Goal: Task Accomplishment & Management: Use online tool/utility

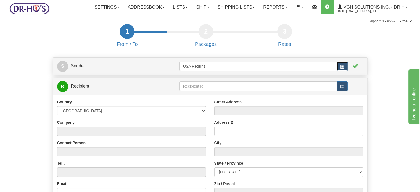
click at [347, 71] on button "button" at bounding box center [342, 66] width 11 height 9
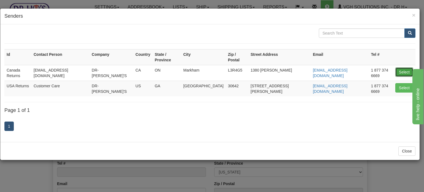
click at [404, 67] on button "Select" at bounding box center [405, 71] width 18 height 9
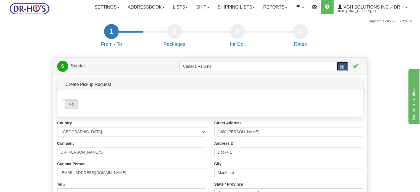
click at [344, 71] on button "button" at bounding box center [342, 66] width 11 height 9
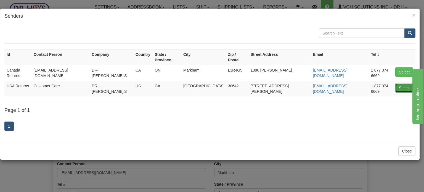
click at [405, 83] on button "Select" at bounding box center [405, 87] width 18 height 9
type input "USA Returns"
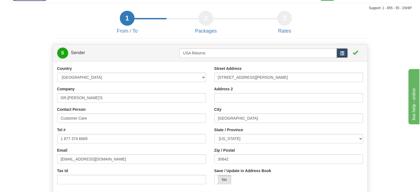
scroll to position [55, 0]
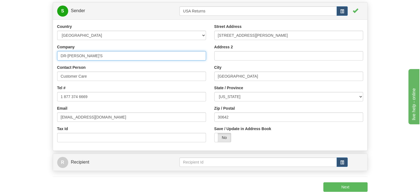
drag, startPoint x: 84, startPoint y: 71, endPoint x: 0, endPoint y: 69, distance: 84.3
click at [19, 73] on form "1 From / To 2 Packages 3 Int Opt 3 Rates S Sender USA Returns" at bounding box center [210, 94] width 404 height 251
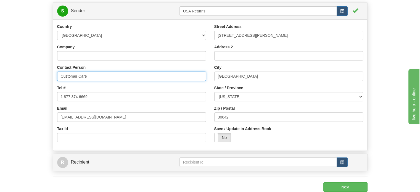
drag, startPoint x: 91, startPoint y: 89, endPoint x: 0, endPoint y: 89, distance: 90.6
click at [33, 89] on form "1 From / To 2 Packages 3 Int Opt 3 Rates S Sender USA Returns" at bounding box center [210, 94] width 404 height 251
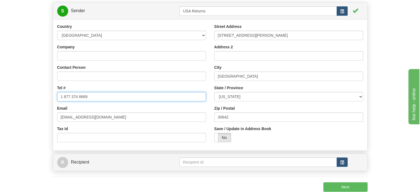
drag, startPoint x: 88, startPoint y: 110, endPoint x: 6, endPoint y: 109, distance: 81.5
click at [23, 110] on form "1 From / To 2 Packages 3 Int Opt 3 Rates S Sender USA Returns" at bounding box center [210, 94] width 404 height 251
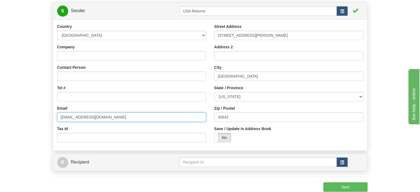
drag, startPoint x: 54, startPoint y: 131, endPoint x: 12, endPoint y: 129, distance: 41.8
click at [23, 131] on form "1 From / To 2 Packages 3 Int Opt 3 Rates S Sender USA Returns" at bounding box center [210, 94] width 404 height 251
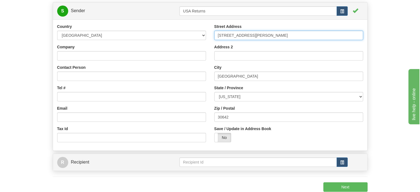
drag, startPoint x: 264, startPoint y: 49, endPoint x: 146, endPoint y: 54, distance: 118.0
click at [166, 54] on div "Country AFGHANISTAN ALAND ISLANDS ALBANIA ALGERIA AMERICAN SAMOA ANDORRA ANGOLA…" at bounding box center [210, 85] width 314 height 123
drag, startPoint x: 251, startPoint y: 47, endPoint x: 163, endPoint y: 46, distance: 87.8
click at [175, 46] on div "Country AFGHANISTAN ALAND ISLANDS ALBANIA ALGERIA AMERICAN SAMOA ANDORRA ANGOLA…" at bounding box center [210, 85] width 314 height 123
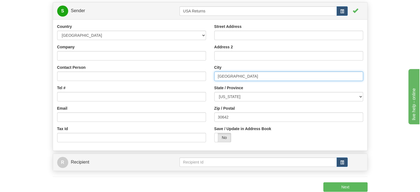
click at [233, 81] on input "Greensboro" at bounding box center [288, 76] width 149 height 9
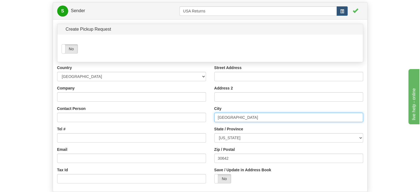
drag, startPoint x: 240, startPoint y: 128, endPoint x: 182, endPoint y: 138, distance: 58.9
click at [171, 130] on div "Country AFGHANISTAN ALAND ISLANDS ALBANIA ALGERIA AMERICAN SAMOA ANDORRA ANGOLA…" at bounding box center [210, 126] width 314 height 123
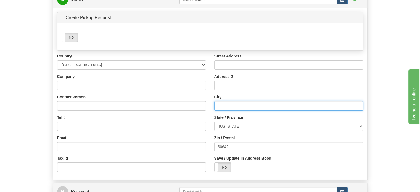
scroll to position [83, 0]
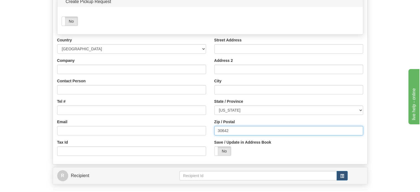
drag, startPoint x: 233, startPoint y: 141, endPoint x: 152, endPoint y: 131, distance: 81.3
click at [178, 135] on div "Country AFGHANISTAN ALAND ISLANDS ALBANIA ALGERIA AMERICAN SAMOA ANDORRA ANGOLA…" at bounding box center [210, 98] width 314 height 123
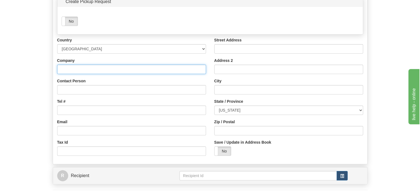
click at [80, 74] on input "Company" at bounding box center [131, 69] width 149 height 9
paste input "Lucinda Kutsko"
type input "Lucinda Kutsko"
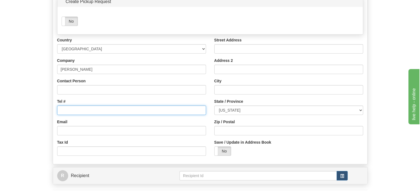
click at [63, 115] on input "Tel #" at bounding box center [131, 110] width 149 height 9
paste input "330-727-4477"
type input "330-727-4477"
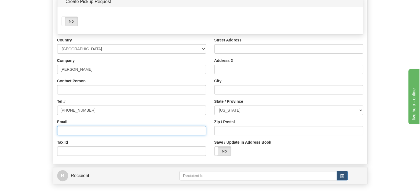
click at [69, 135] on input "Email" at bounding box center [131, 130] width 149 height 9
paste input "cinkut@aol.com"
type input "cinkut@aol.com"
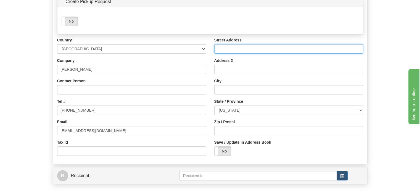
click at [234, 54] on input "Street Address" at bounding box center [288, 48] width 149 height 9
paste input "11105 North Palmyra Rd"
type input "11105 North Palmyra Rd"
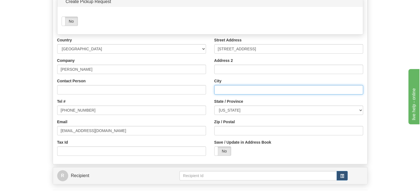
click at [227, 94] on input "City" at bounding box center [288, 89] width 149 height 9
paste input "North Jackson"
type input "North Jackson"
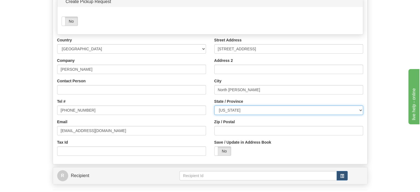
click at [246, 115] on select "ALABAMA ALASKA ARIZONA ARKANSAS Armed Forces America Armed Forces Europe Armed …" at bounding box center [288, 110] width 149 height 9
select select "OH"
click at [214, 115] on select "ALABAMA ALASKA ARIZONA ARKANSAS Armed Forces America Armed Forces Europe Armed …" at bounding box center [288, 110] width 149 height 9
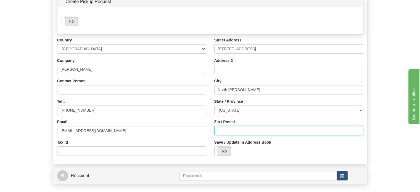
click at [221, 135] on input "Zip / Postal" at bounding box center [288, 130] width 149 height 9
paste input "44451"
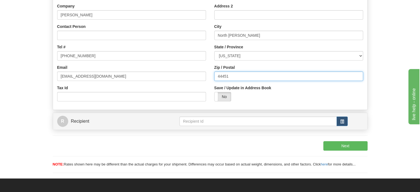
scroll to position [138, 0]
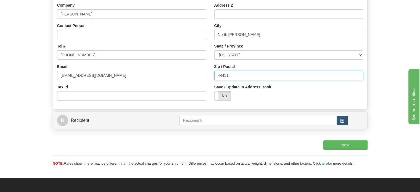
type input "44451"
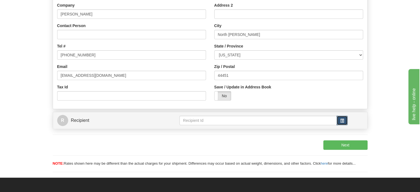
click at [344, 123] on span "button" at bounding box center [342, 121] width 4 height 4
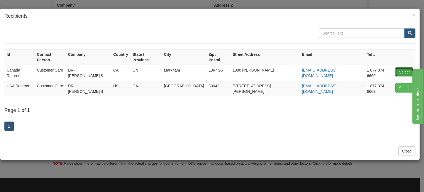
click at [401, 67] on button "Select" at bounding box center [405, 71] width 18 height 9
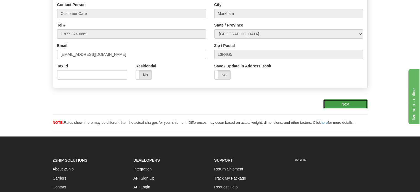
click at [335, 109] on button "Next" at bounding box center [345, 103] width 44 height 9
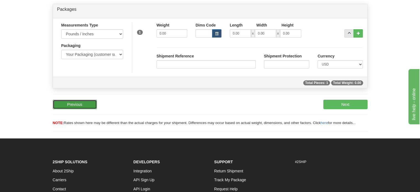
click at [75, 109] on button "Previous" at bounding box center [75, 104] width 44 height 9
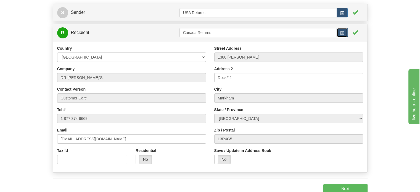
click at [347, 37] on button "button" at bounding box center [342, 32] width 11 height 9
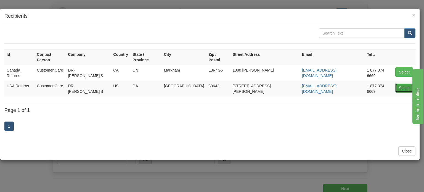
click at [404, 83] on button "Select" at bounding box center [405, 87] width 18 height 9
type input "USA Returns"
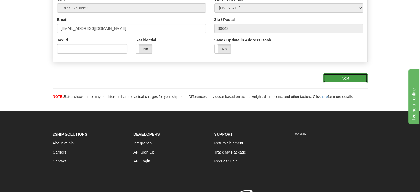
click at [351, 83] on button "Next" at bounding box center [345, 77] width 44 height 9
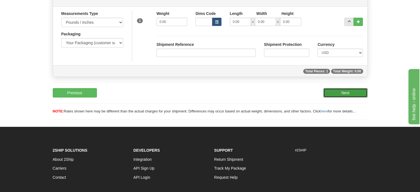
scroll to position [24, 0]
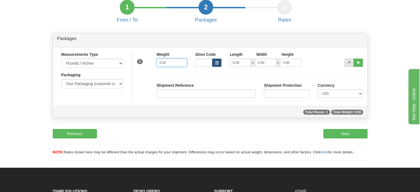
drag, startPoint x: 174, startPoint y: 75, endPoint x: 71, endPoint y: 67, distance: 103.6
click at [94, 70] on div "Measurements Type Pounds / Inches Kilograms / Centimeters Packaging Your Packag…" at bounding box center [210, 77] width 314 height 50
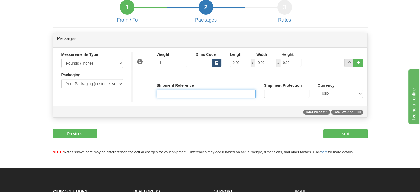
type input "1.00"
click at [183, 98] on input "Shipment Reference" at bounding box center [206, 93] width 99 height 8
paste input "CU25809082"
type input "CU25809082"
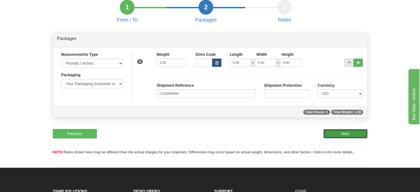
click at [338, 138] on button "Next" at bounding box center [345, 133] width 44 height 9
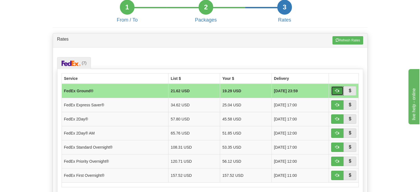
click at [333, 96] on button "button" at bounding box center [337, 90] width 13 height 9
type input "92"
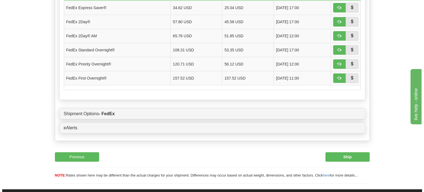
scroll to position [135, 0]
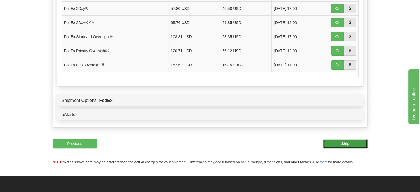
click at [354, 148] on button "Ship" at bounding box center [345, 143] width 44 height 9
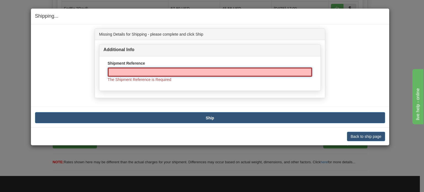
click at [165, 70] on input "Shipment Reference" at bounding box center [210, 71] width 205 height 9
paste input "CU25809082"
type input "CU25809082"
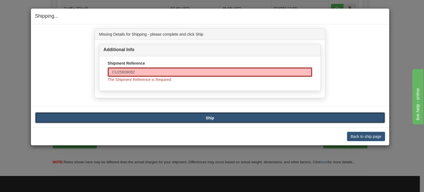
click at [191, 116] on button "Ship" at bounding box center [210, 117] width 350 height 11
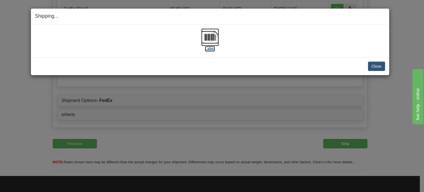
click at [205, 41] on img at bounding box center [210, 37] width 18 height 18
click at [370, 64] on button "Close" at bounding box center [376, 66] width 17 height 9
